Goal: Information Seeking & Learning: Learn about a topic

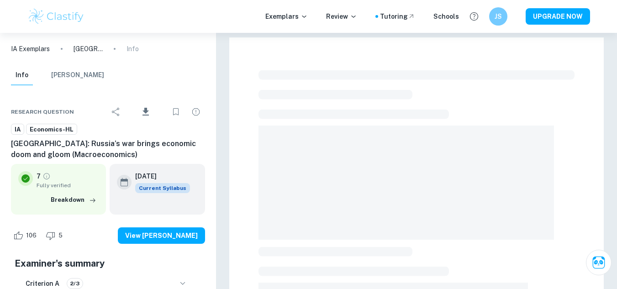
click at [82, 20] on img at bounding box center [56, 16] width 58 height 18
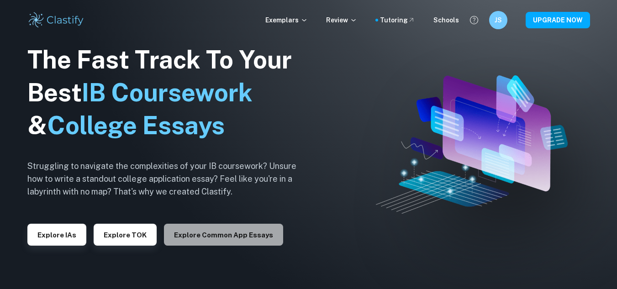
click at [265, 231] on button "Explore Common App essays" at bounding box center [223, 235] width 119 height 22
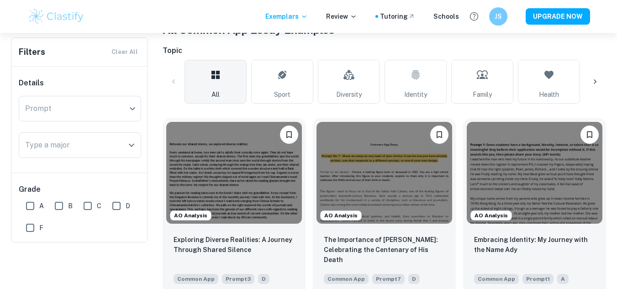
scroll to position [50, 0]
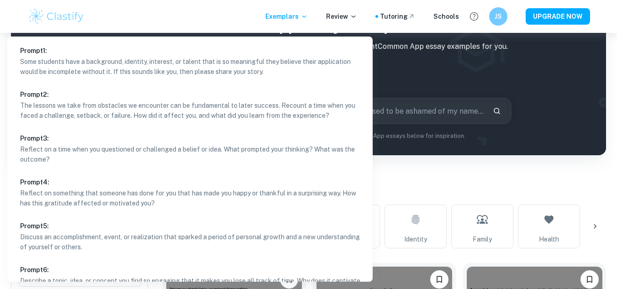
click at [58, 237] on body "We value your privacy We use cookies to enhance your browsing experience, serve…" at bounding box center [308, 127] width 617 height 289
click at [436, 182] on div at bounding box center [308, 144] width 617 height 289
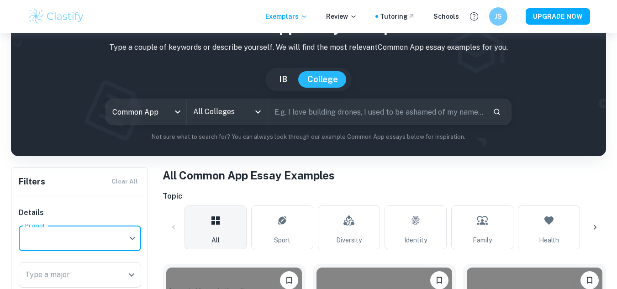
scroll to position [0, 0]
